Goal: Communication & Community: Answer question/provide support

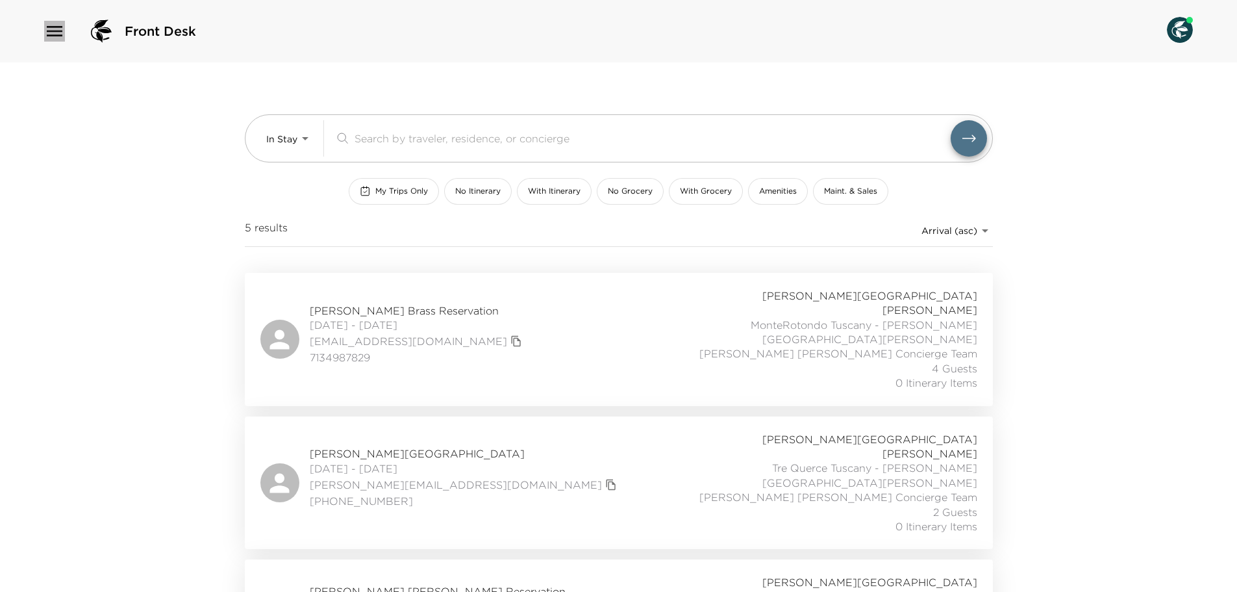
click at [62, 33] on icon "button" at bounding box center [54, 31] width 21 height 21
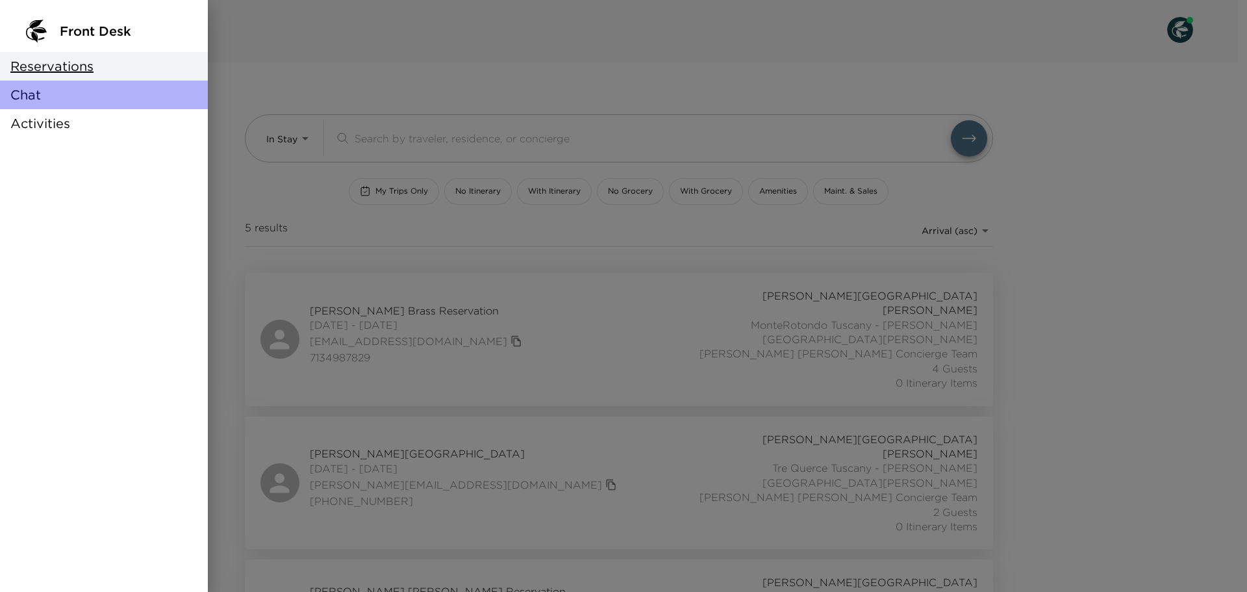
click at [59, 94] on div "Chat" at bounding box center [104, 95] width 208 height 29
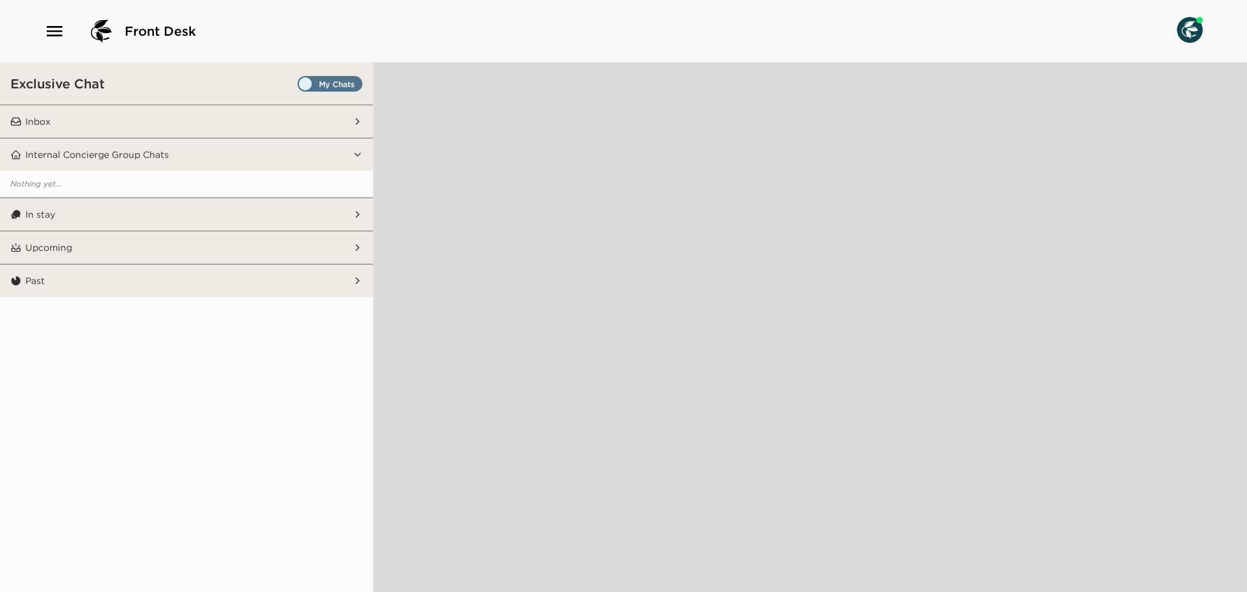
click at [328, 89] on span "Set all destinations" at bounding box center [329, 87] width 65 height 16
click at [300, 86] on input "Set all destinations" at bounding box center [300, 86] width 0 height 0
click at [84, 119] on button "Inbox" at bounding box center [186, 121] width 331 height 32
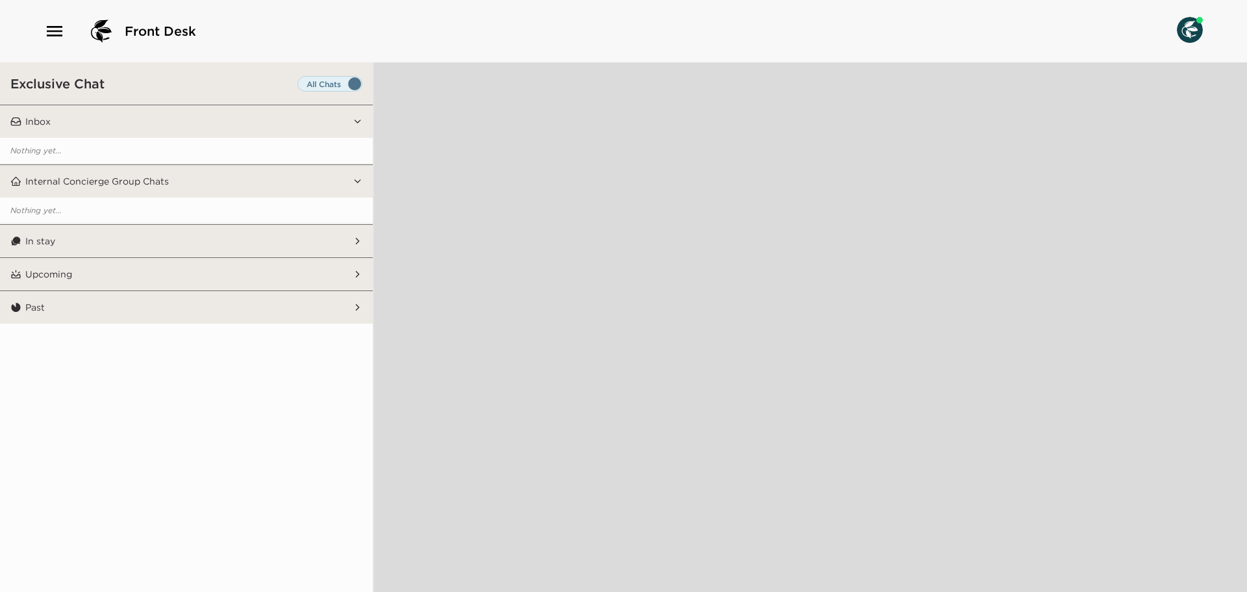
click at [178, 249] on button "In stay" at bounding box center [186, 241] width 331 height 32
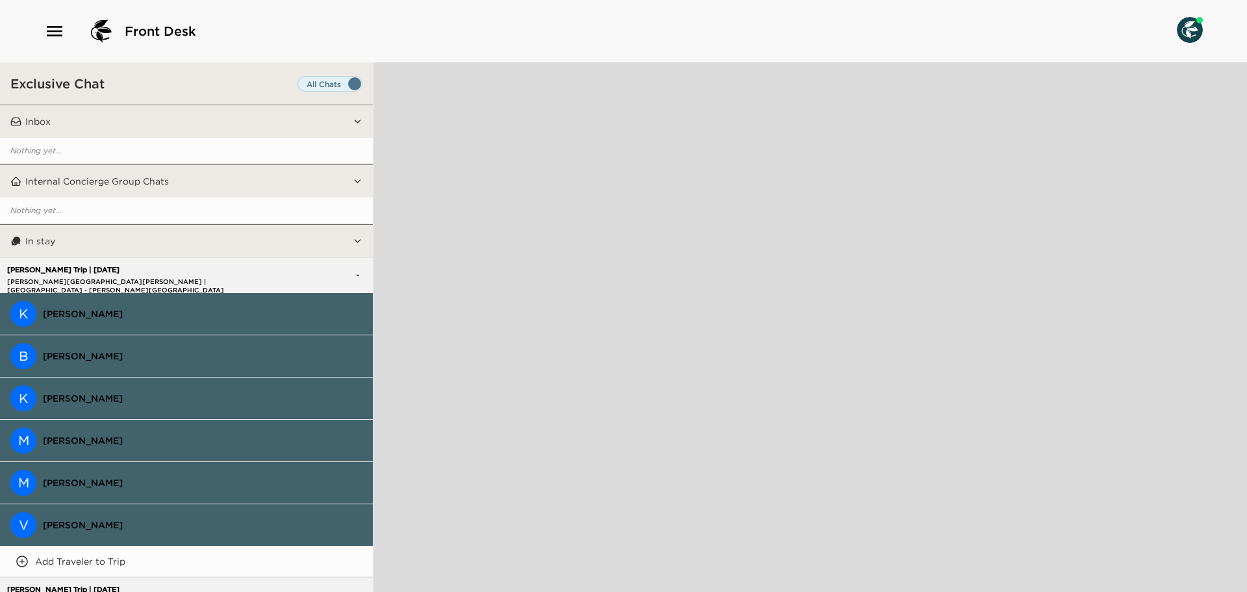
click at [179, 244] on button "In stay" at bounding box center [186, 241] width 331 height 32
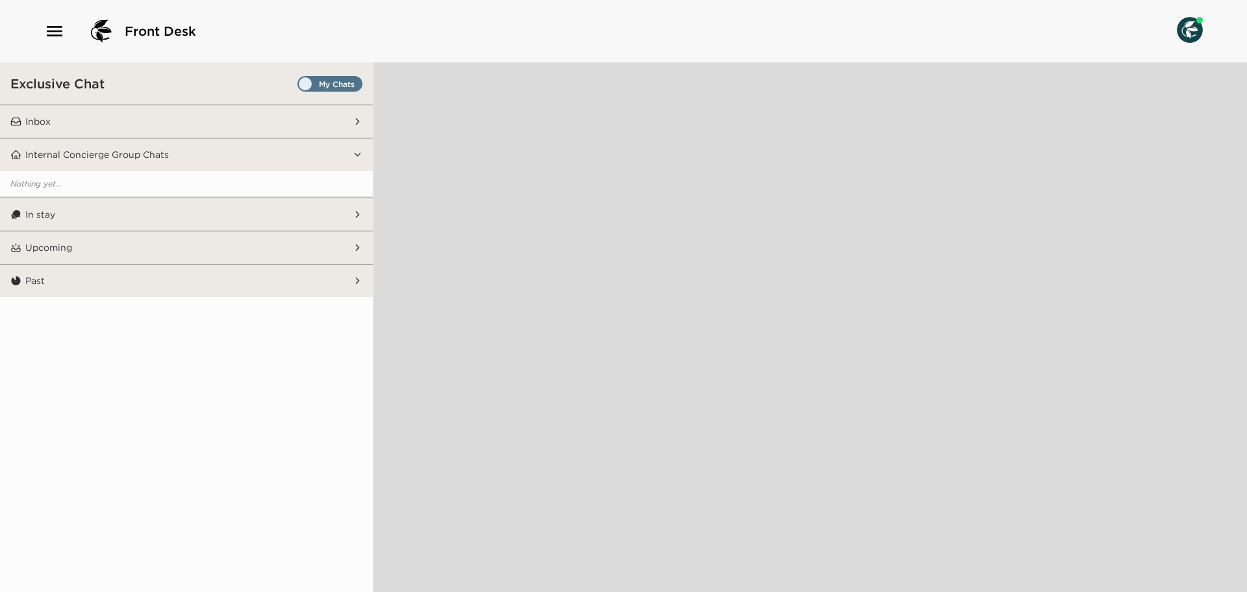
click at [329, 89] on span "Set all destinations" at bounding box center [329, 87] width 65 height 16
click at [300, 86] on input "Set all destinations" at bounding box center [300, 86] width 0 height 0
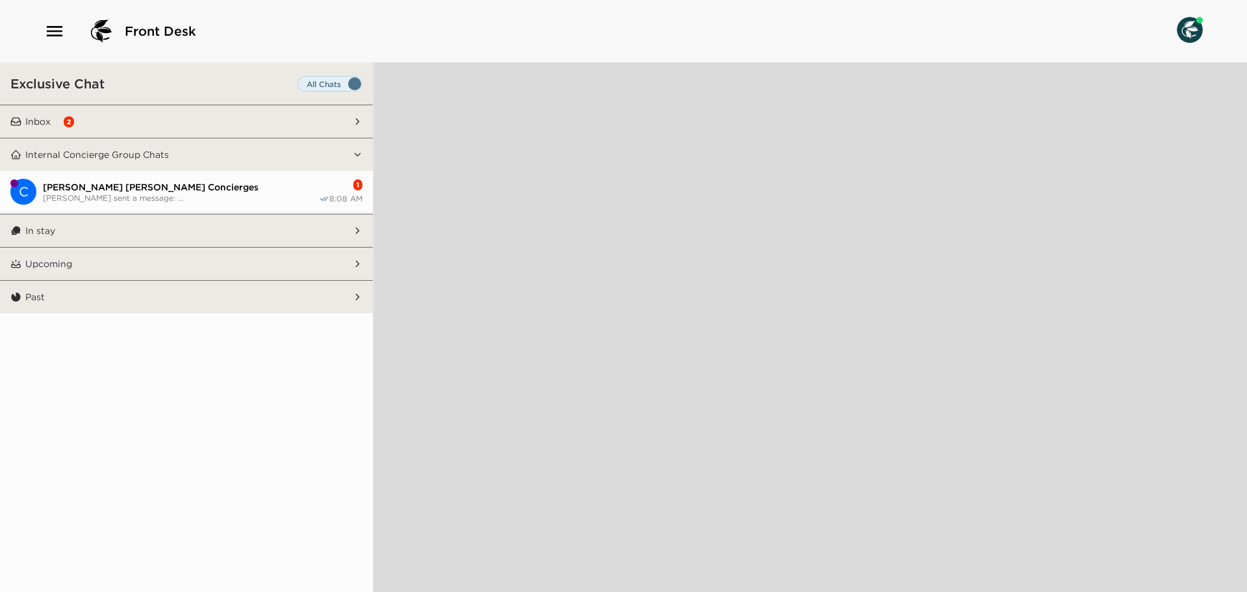
click at [210, 193] on span "[PERSON_NAME] sent a message: ..." at bounding box center [181, 198] width 276 height 10
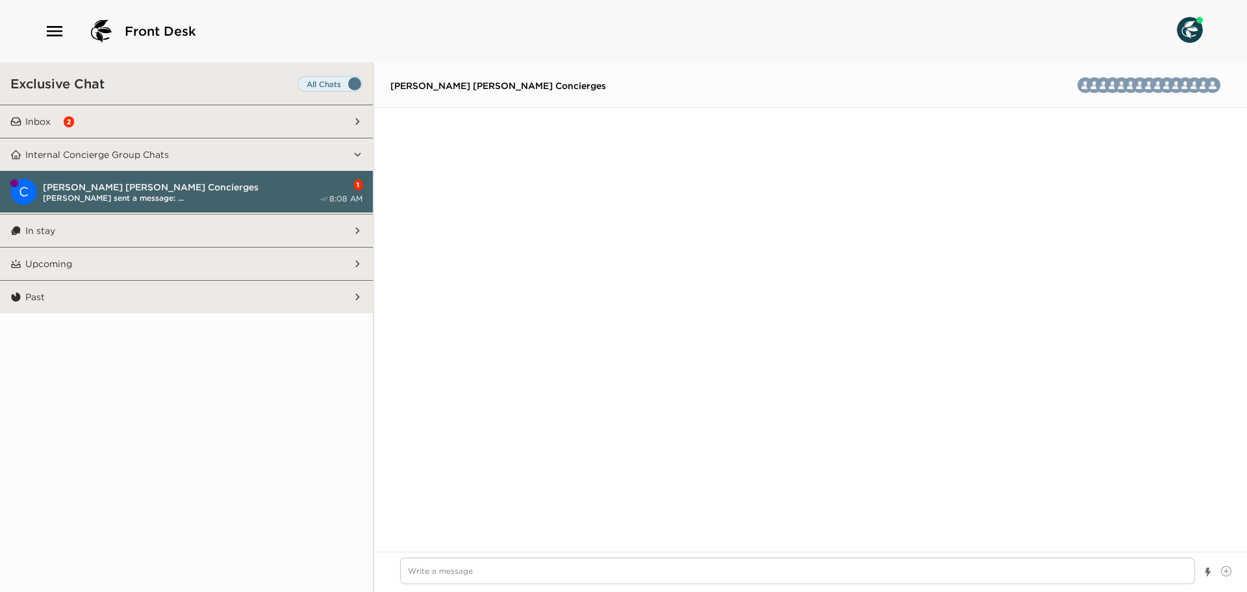
scroll to position [2348, 0]
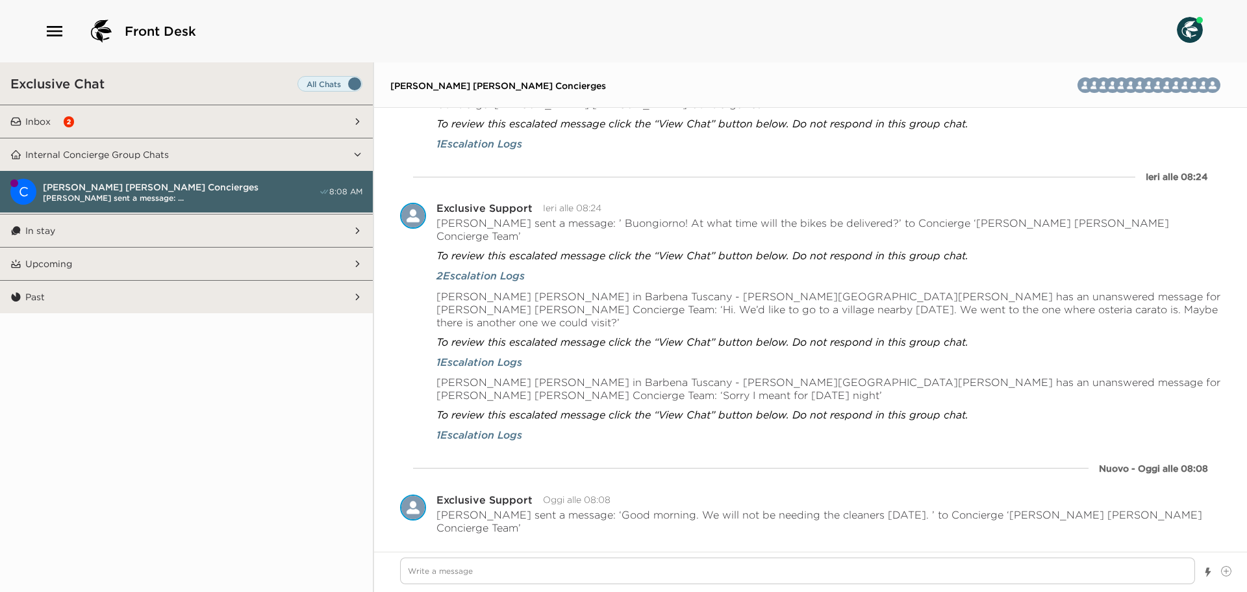
click at [242, 114] on button "Inbox 2" at bounding box center [186, 121] width 331 height 32
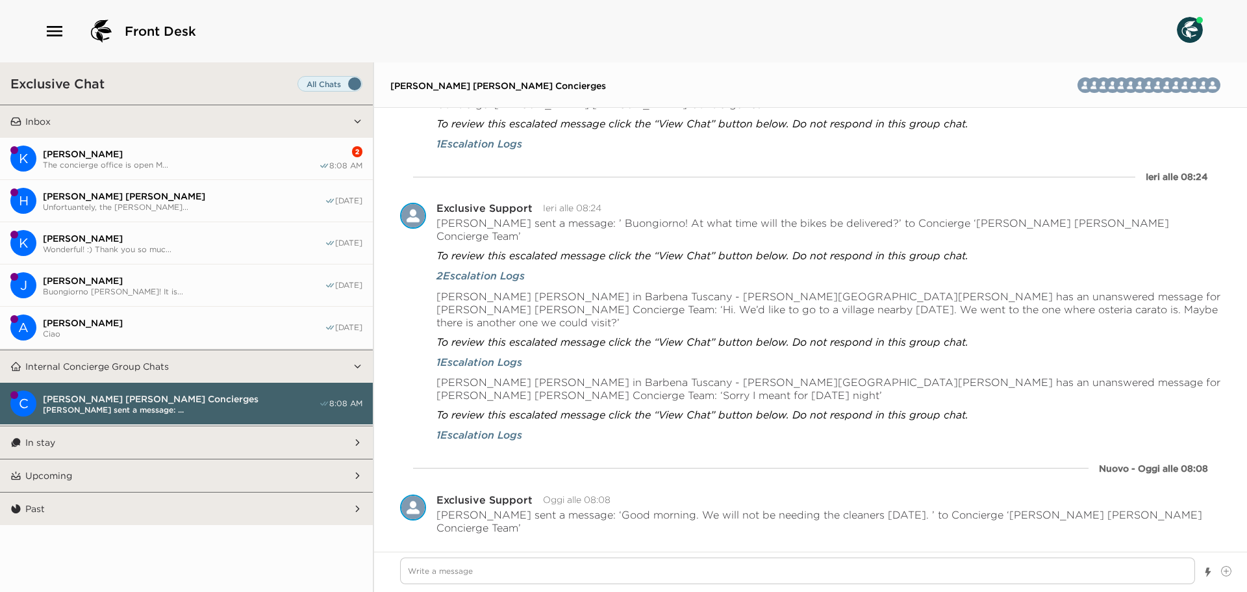
click at [226, 152] on span "[PERSON_NAME]" at bounding box center [181, 154] width 276 height 12
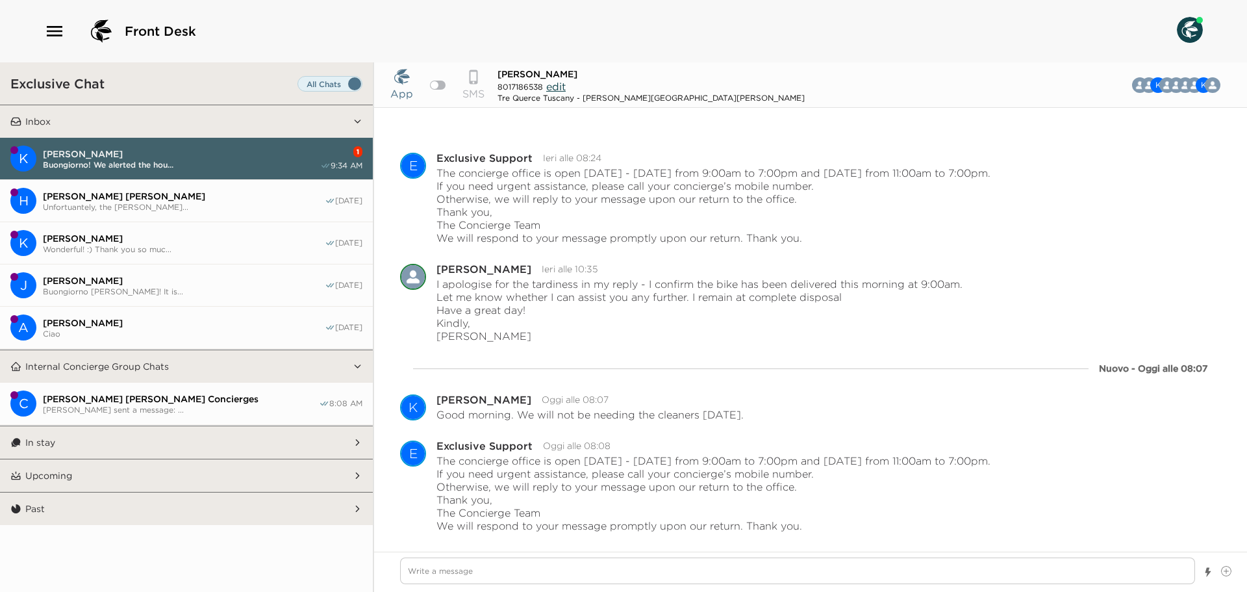
scroll to position [2618, 0]
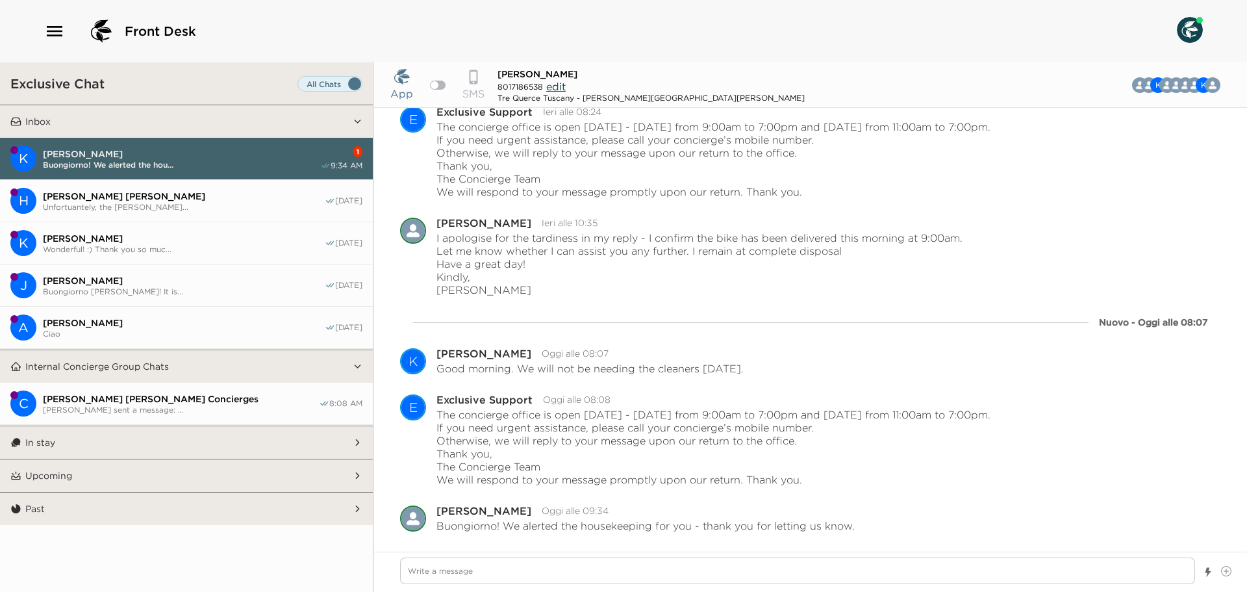
click at [240, 171] on button "K [PERSON_NAME] [PERSON_NAME]! We alerted the hou... 1 9:34 AM" at bounding box center [186, 159] width 373 height 42
click at [227, 192] on span "[PERSON_NAME] [PERSON_NAME]" at bounding box center [184, 196] width 282 height 12
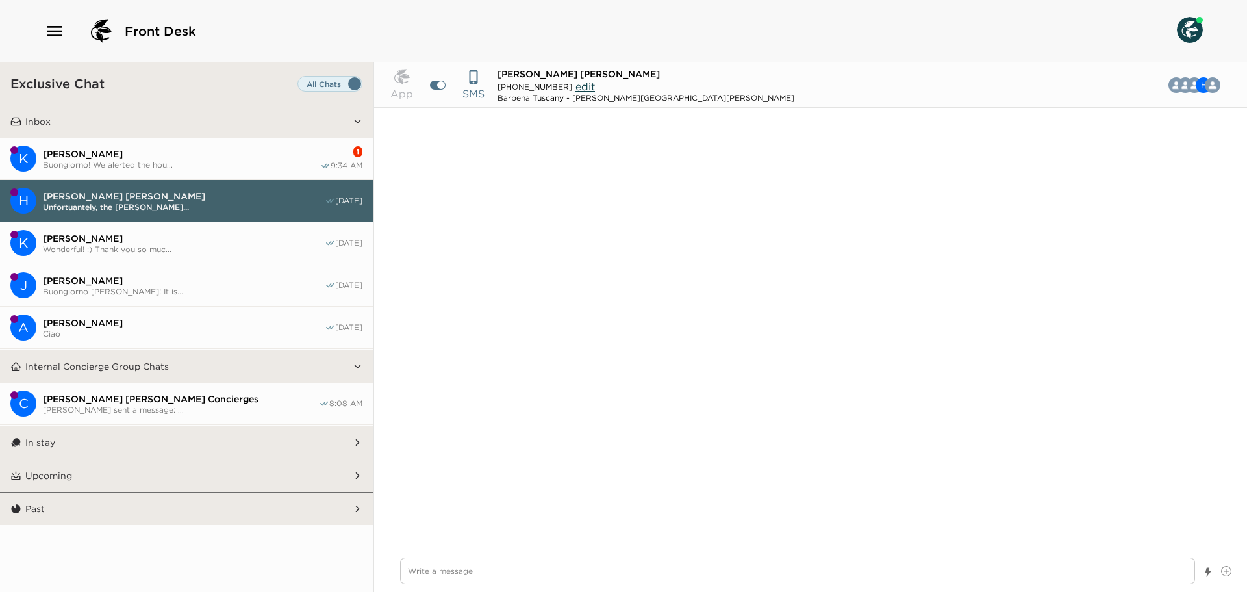
scroll to position [7000, 0]
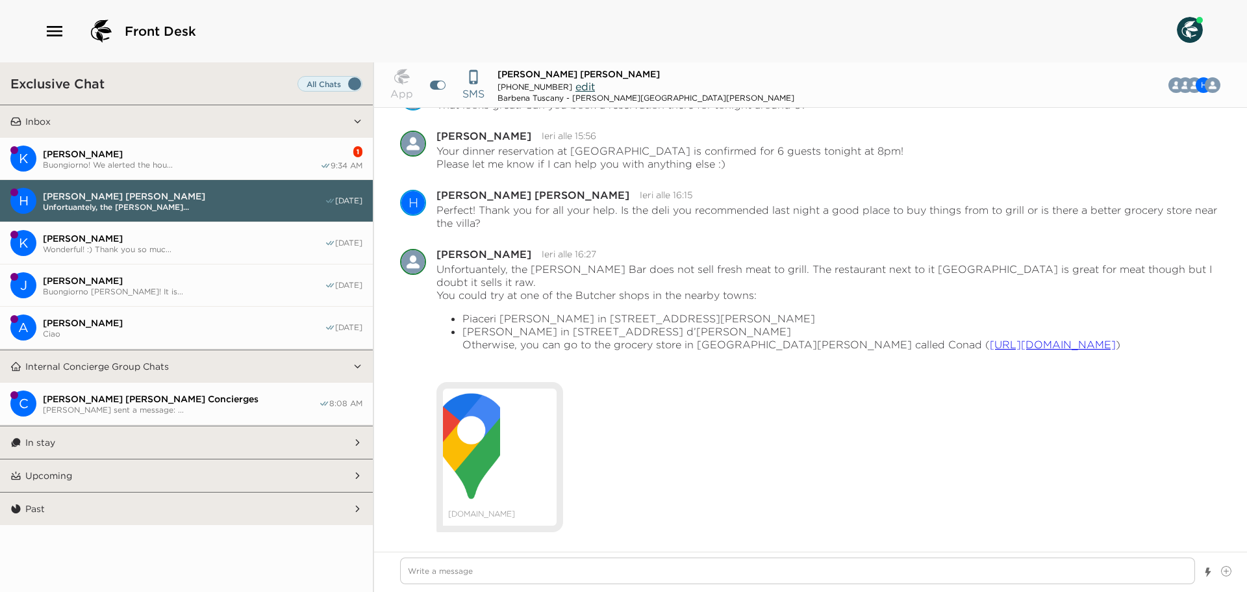
click at [211, 160] on span "Buongiorno! We alerted the hou..." at bounding box center [181, 165] width 277 height 10
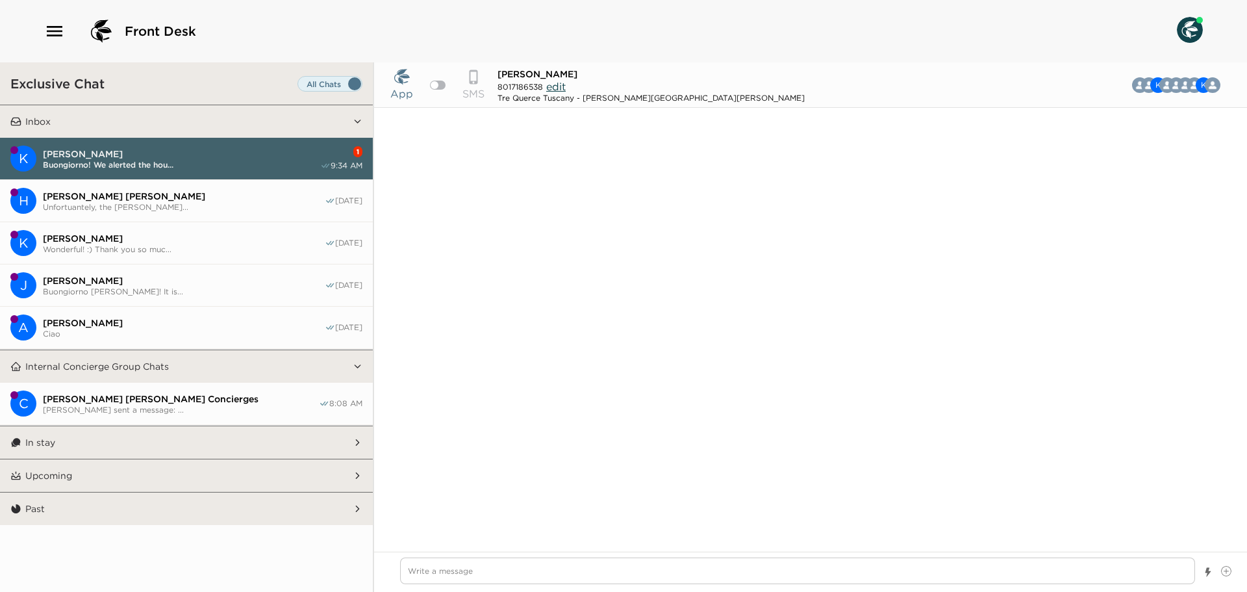
scroll to position [1208, 0]
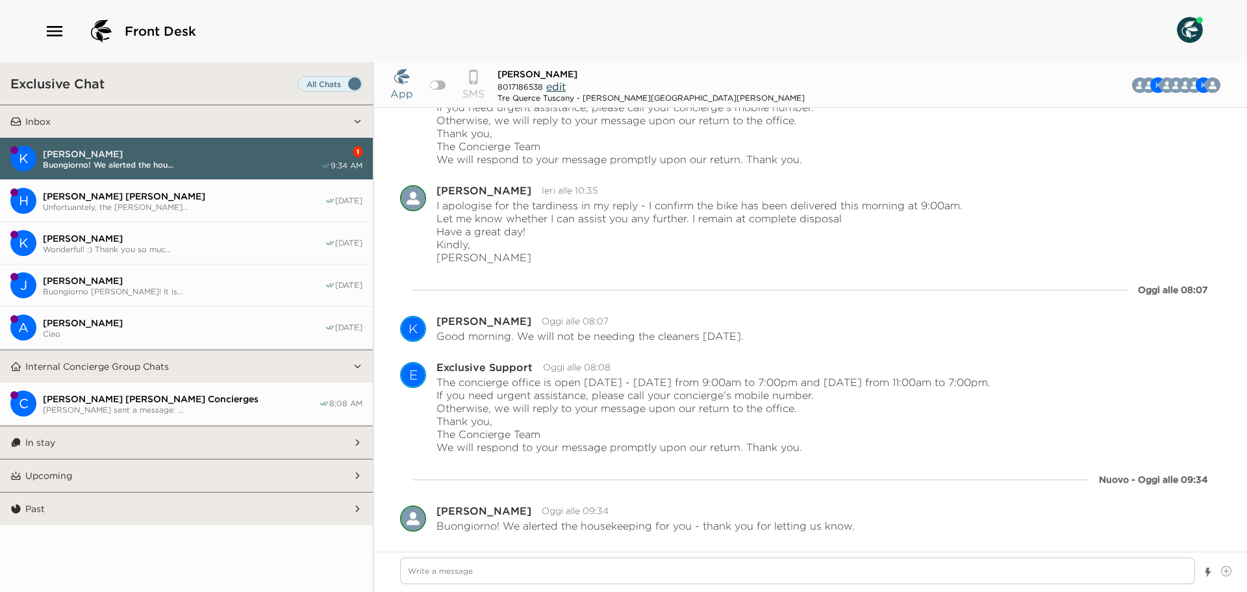
click at [205, 442] on button "In stay" at bounding box center [186, 442] width 331 height 32
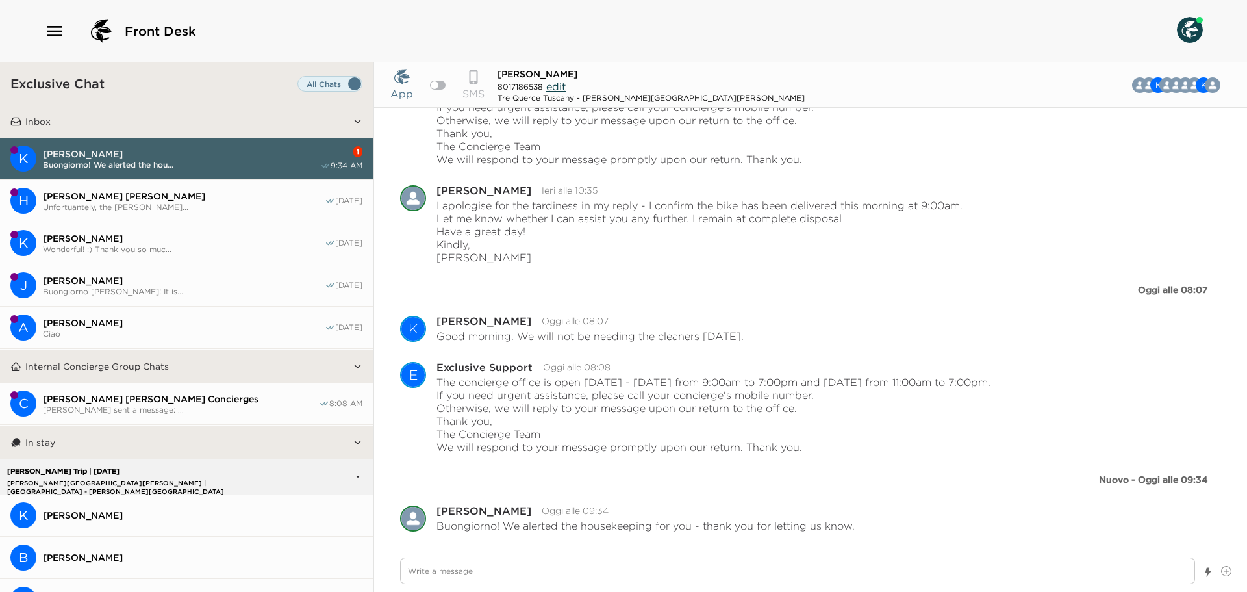
click at [242, 175] on button "K [PERSON_NAME] [PERSON_NAME]! We alerted the hou... 1 9:34 AM" at bounding box center [186, 159] width 373 height 42
click at [240, 202] on span "Unfortuantely, the [PERSON_NAME]..." at bounding box center [184, 207] width 282 height 10
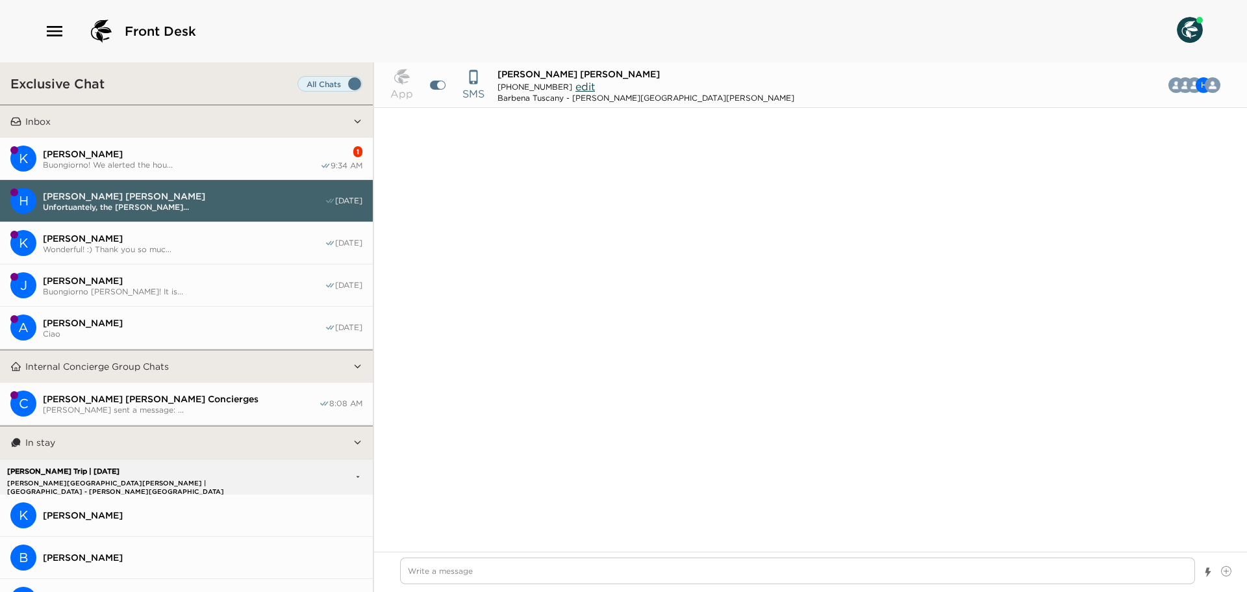
scroll to position [7000, 0]
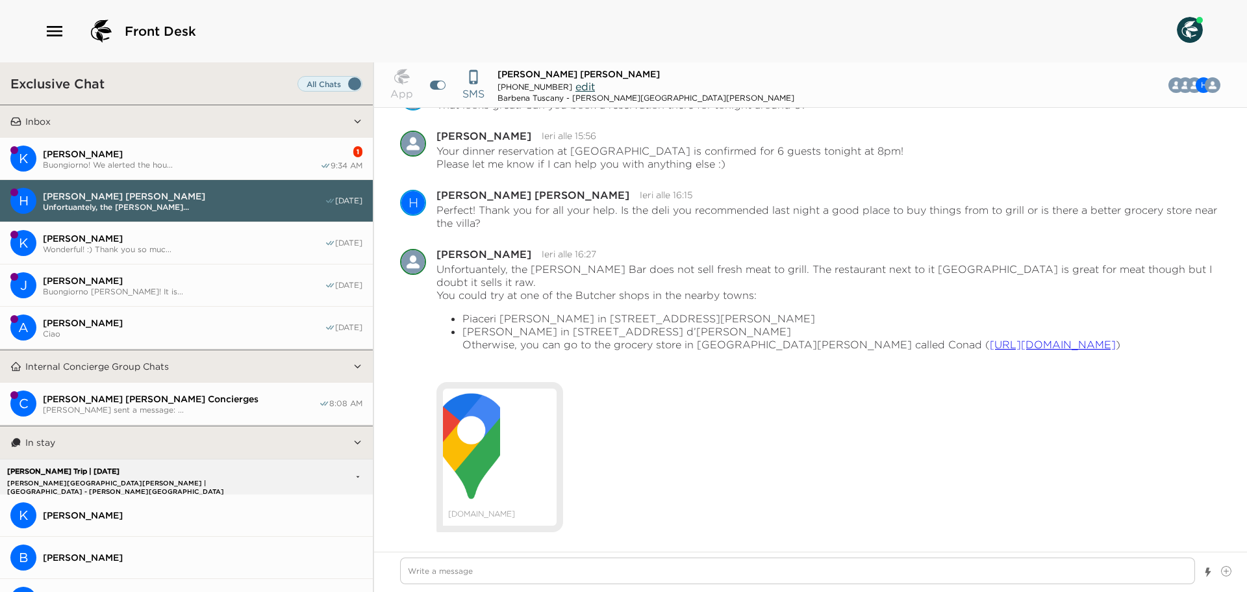
drag, startPoint x: 209, startPoint y: 404, endPoint x: 212, endPoint y: 411, distance: 7.6
click at [210, 405] on span "[PERSON_NAME] sent a message: ..." at bounding box center [181, 410] width 276 height 10
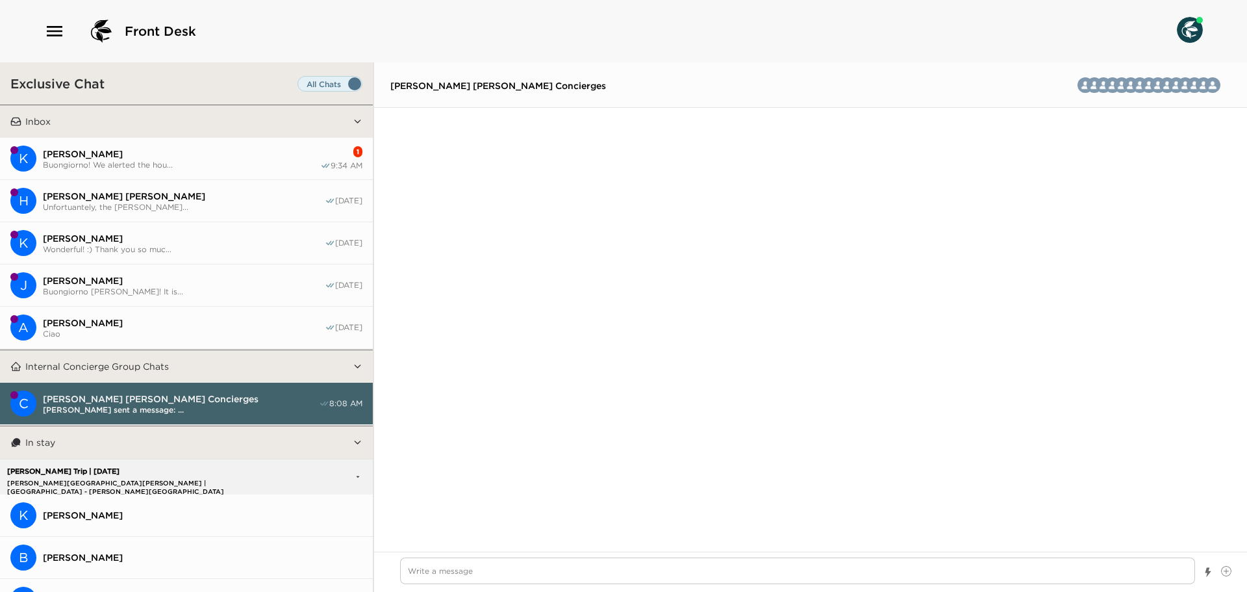
scroll to position [2348, 0]
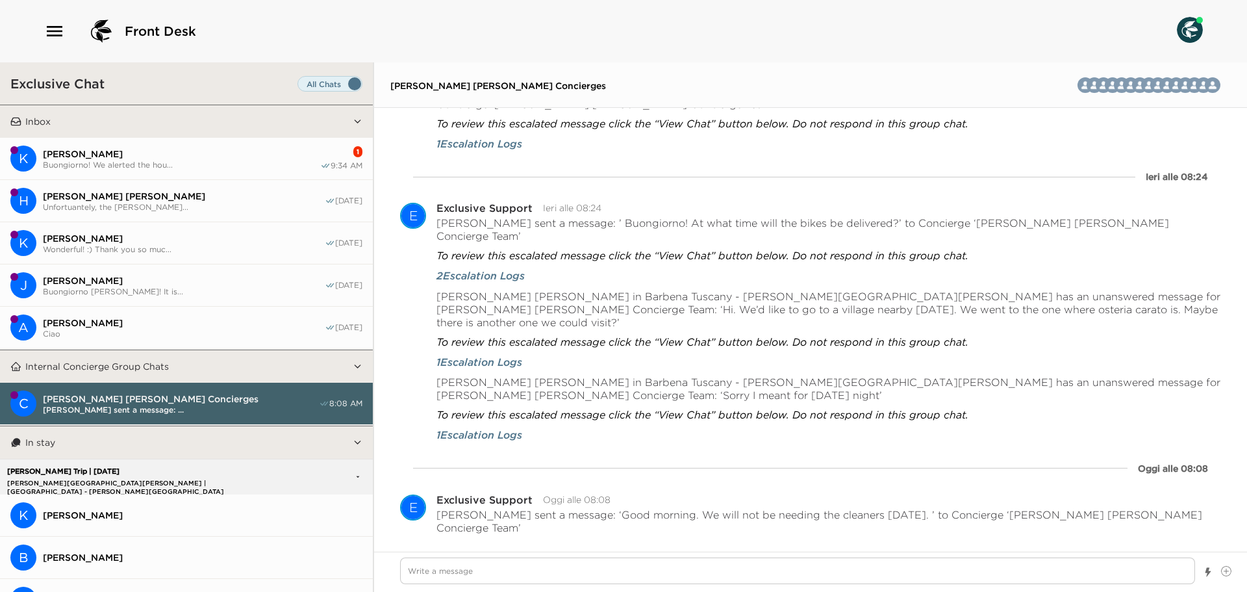
click at [236, 143] on button "K [PERSON_NAME] [PERSON_NAME]! We alerted the hou... 1 9:34 AM" at bounding box center [186, 159] width 373 height 42
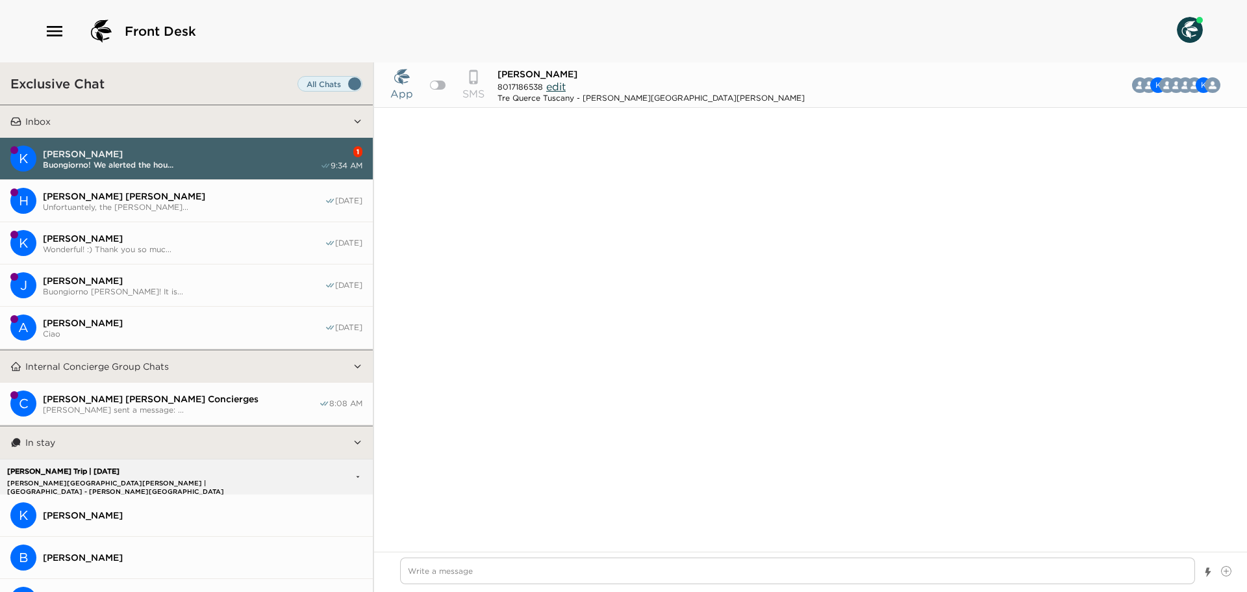
scroll to position [1208, 0]
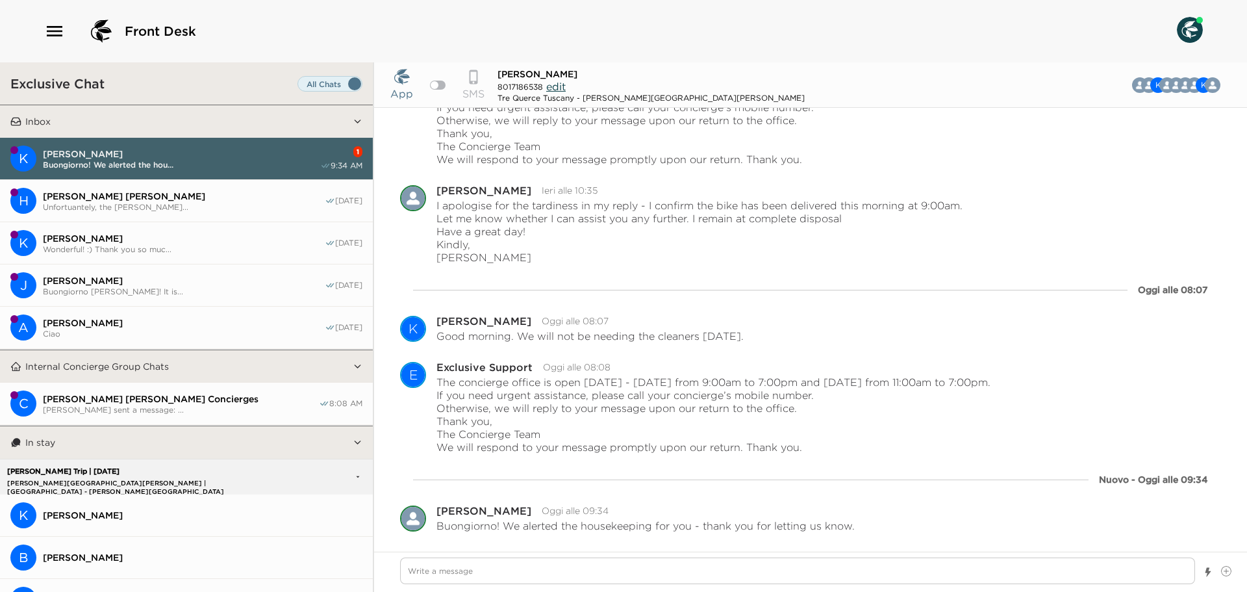
click at [745, 538] on div "App SMS [PERSON_NAME] [PHONE_NUMBER] edit Tre Querce Tuscany - [PERSON_NAME][GE…" at bounding box center [810, 326] width 873 height 529
drag, startPoint x: 764, startPoint y: 568, endPoint x: 777, endPoint y: 581, distance: 18.8
click at [766, 568] on textarea "Write a message" at bounding box center [797, 570] width 795 height 27
click at [913, 520] on div "Buongiorno! We alerted the housekeeping for you - thank you for letting us know." at bounding box center [828, 525] width 784 height 13
click at [749, 444] on p "The concierge office is open [DATE] - [DATE] from 9:00am to 7:00pm and [DATE] f…" at bounding box center [713, 414] width 554 height 78
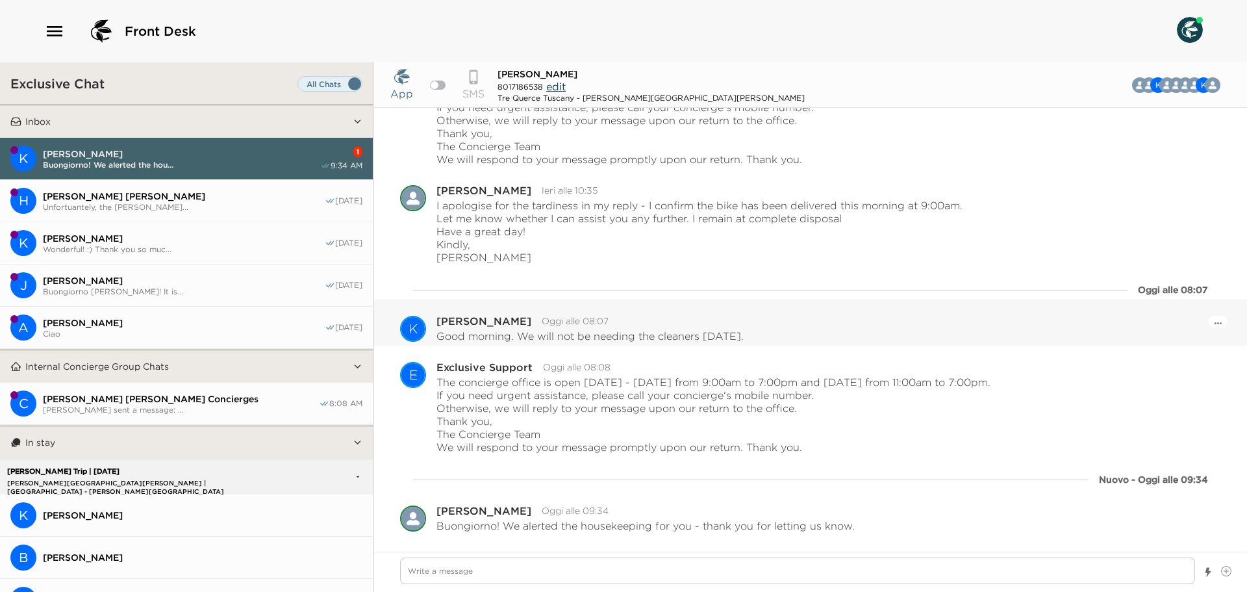
click at [486, 316] on div "[PERSON_NAME]" at bounding box center [483, 321] width 95 height 10
click at [190, 207] on span "Unfortuantely, the [PERSON_NAME]..." at bounding box center [184, 207] width 282 height 10
type textarea "x"
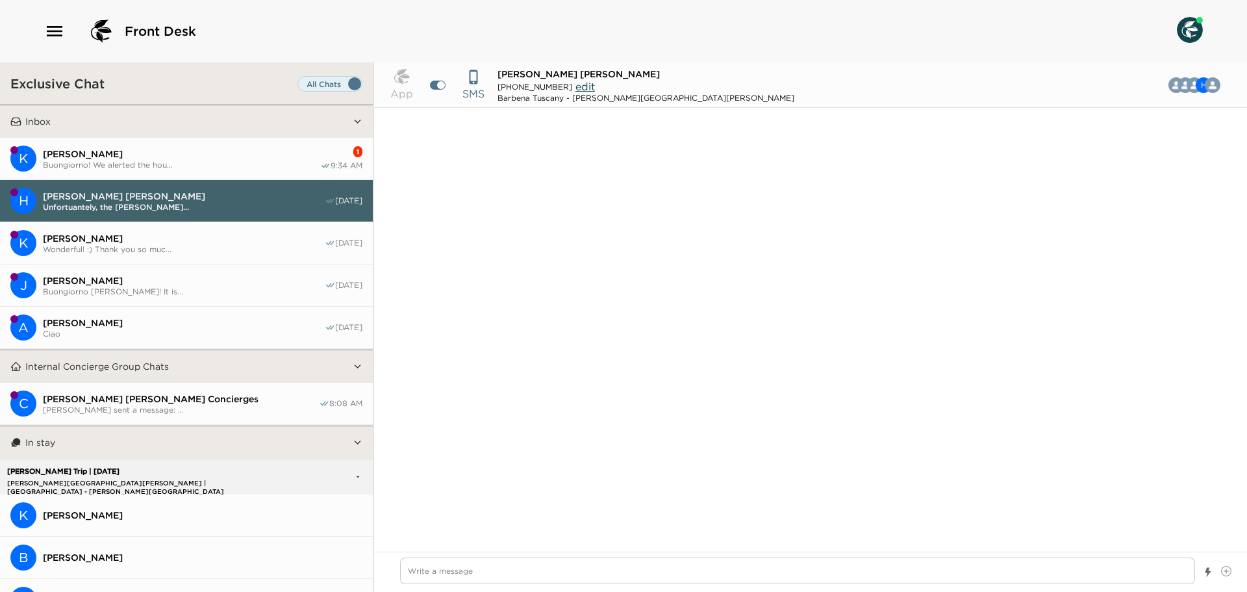
scroll to position [7000, 0]
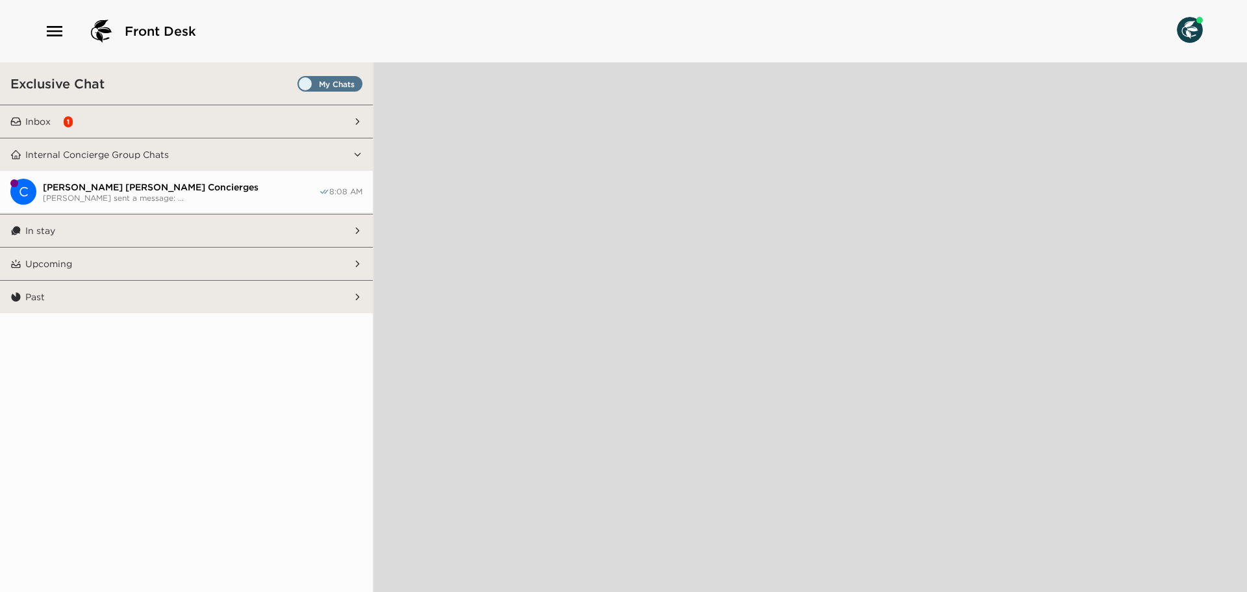
click at [243, 132] on button "Inbox 1" at bounding box center [186, 121] width 331 height 32
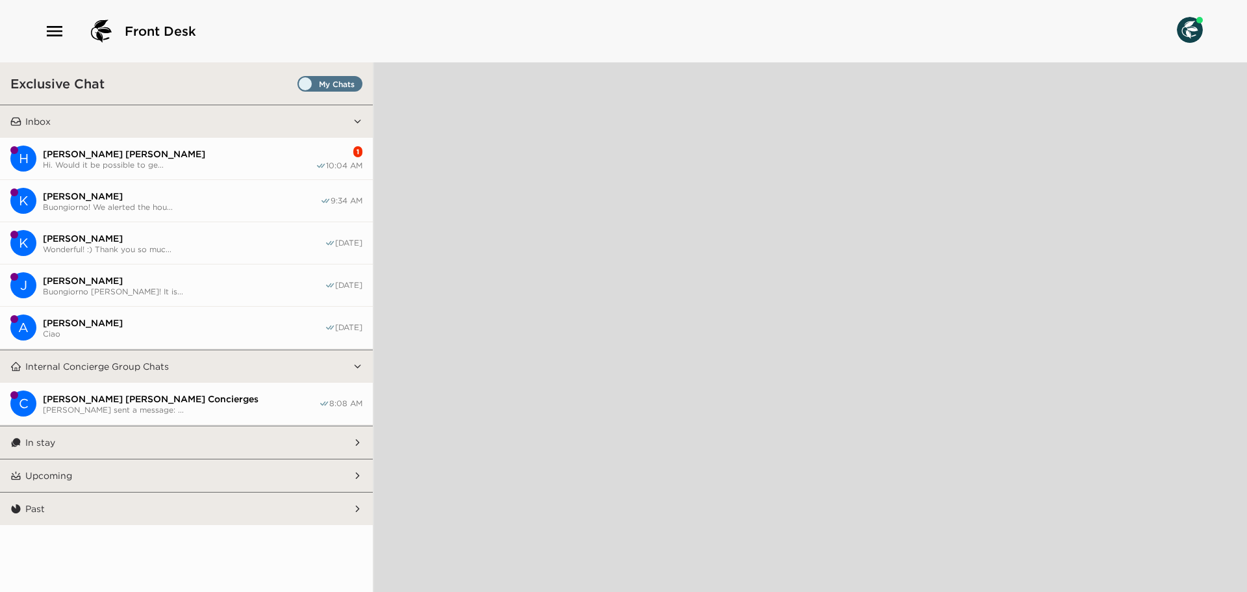
click at [242, 145] on button "H Hays Holladay Hi. Would it be possible to ge... 1 10:04 AM" at bounding box center [186, 159] width 373 height 42
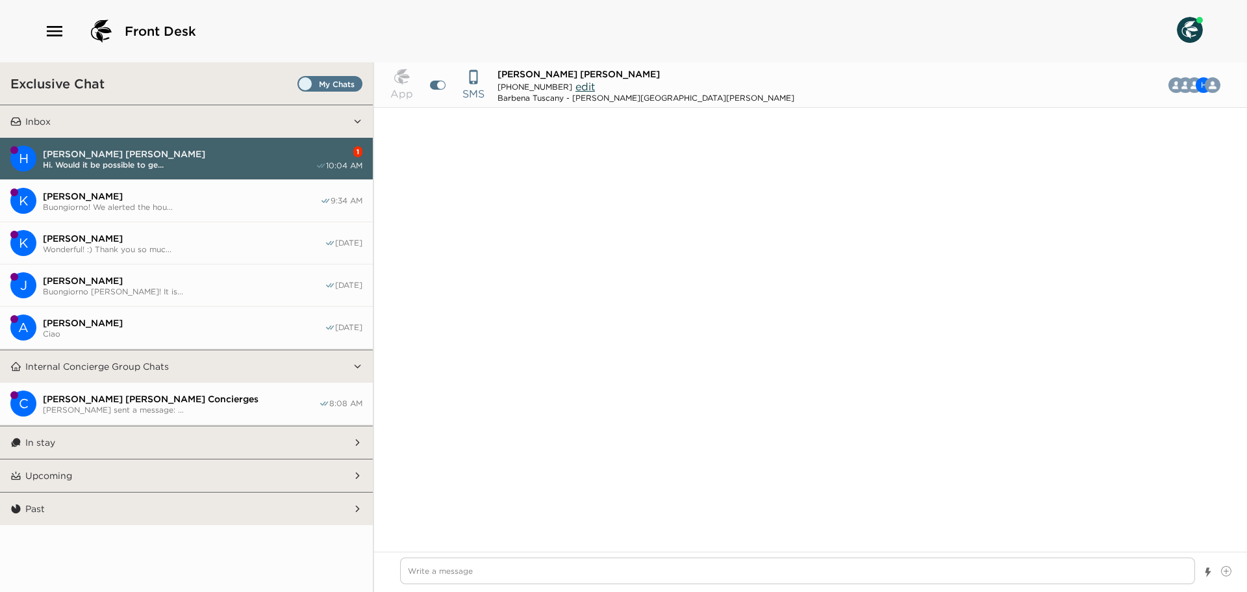
scroll to position [1379, 0]
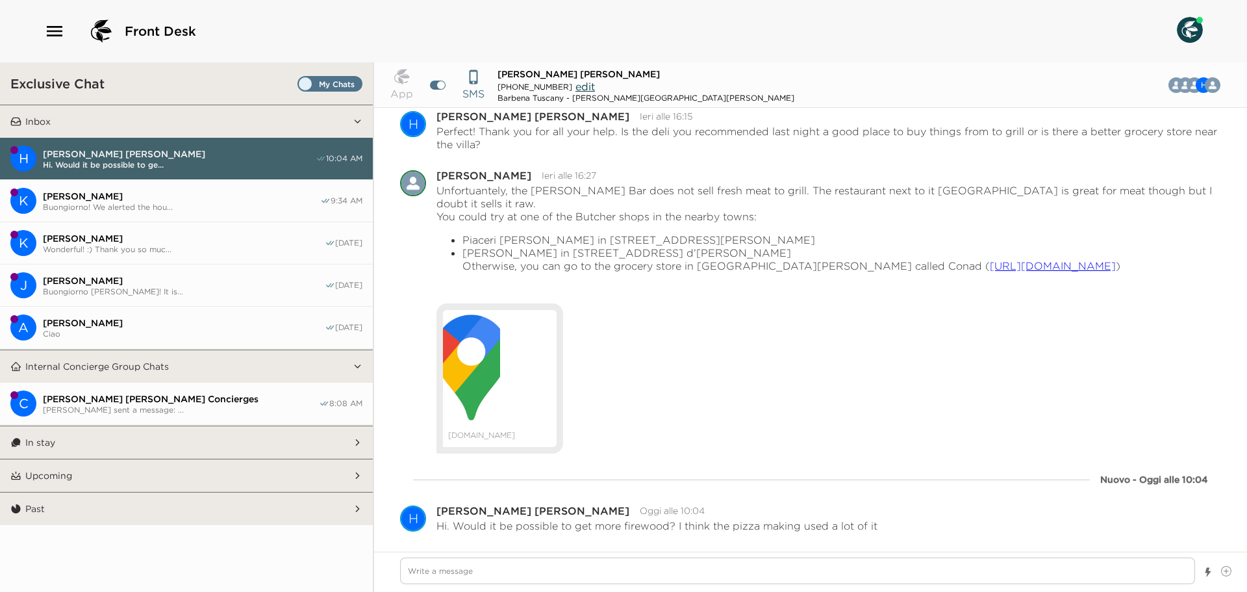
type textarea "x"
